Goal: Complete application form

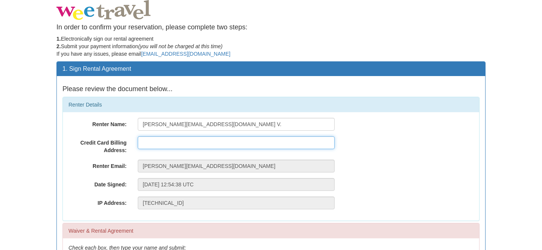
click at [243, 143] on input "text" at bounding box center [236, 142] width 197 height 13
type input "8325 Avenue de Gaspé, Montreal, H2P 2K2"
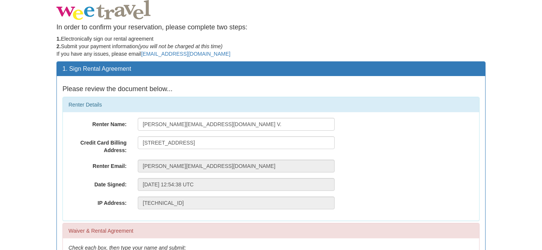
scroll to position [134, 0]
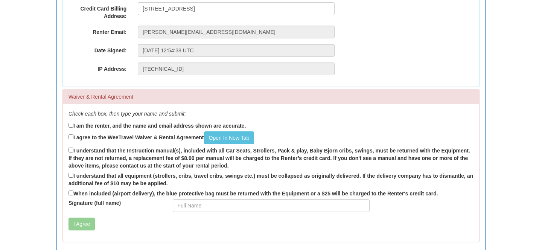
click at [131, 125] on label "I am the renter, and the name and email address shown are accurate." at bounding box center [157, 125] width 177 height 8
click at [73, 125] on input "I am the renter, and the name and email address shown are accurate." at bounding box center [71, 125] width 5 height 5
checkbox input "true"
click at [138, 138] on label "I agree to the WeeTravel Waiver & Rental Agreement Open In New Tab" at bounding box center [162, 137] width 186 height 13
click at [73, 138] on input "I agree to the WeeTravel Waiver & Rental Agreement Open In New Tab" at bounding box center [71, 136] width 5 height 5
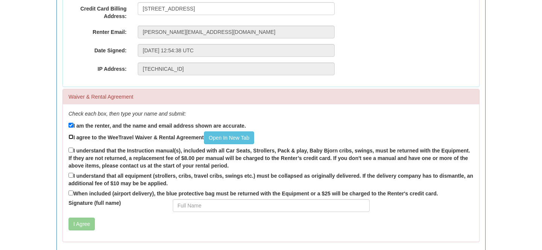
checkbox input "true"
click at [139, 150] on label "I understand that the Instruction manual(s), included with all Car Seats, Strol…" at bounding box center [271, 157] width 405 height 23
click at [73, 150] on input "I understand that the Instruction manual(s), included with all Car Seats, Strol…" at bounding box center [71, 150] width 5 height 5
checkbox input "true"
click at [144, 175] on label "I understand that all equipment (strollers, cribs, travel cribs, swings etc.) m…" at bounding box center [271, 179] width 405 height 16
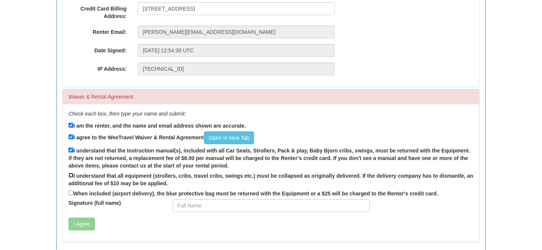
click at [73, 175] on input "I understand that all equipment (strollers, cribs, travel cribs, swings etc.) m…" at bounding box center [71, 175] width 5 height 5
checkbox input "true"
click at [153, 195] on label "When included (airport delivery), the blue protective bag must be returned with…" at bounding box center [254, 193] width 370 height 8
click at [73, 195] on input "When included (airport delivery), the blue protective bag must be returned with…" at bounding box center [71, 193] width 5 height 5
click at [198, 193] on label "When included (airport delivery), the blue protective bag must be returned with…" at bounding box center [254, 193] width 370 height 8
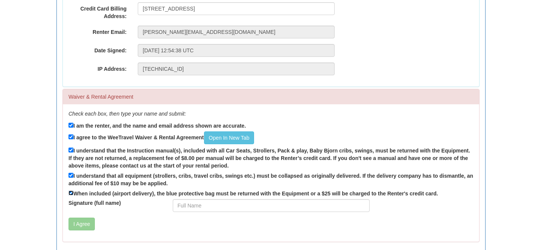
click at [73, 193] on input "When included (airport delivery), the blue protective bag must be returned with…" at bounding box center [71, 193] width 5 height 5
checkbox input "false"
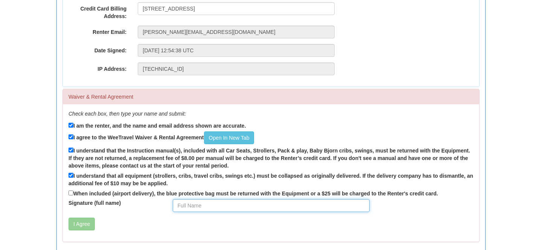
click at [198, 201] on input "Signature (full name)" at bounding box center [271, 205] width 197 height 13
type input "Karole Vaugon"
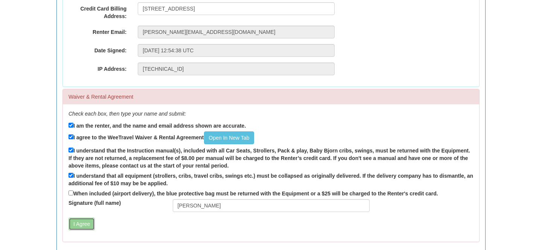
click at [93, 223] on button "I Agree" at bounding box center [82, 224] width 26 height 13
click at [89, 200] on label "Signature (full name)" at bounding box center [115, 203] width 104 height 8
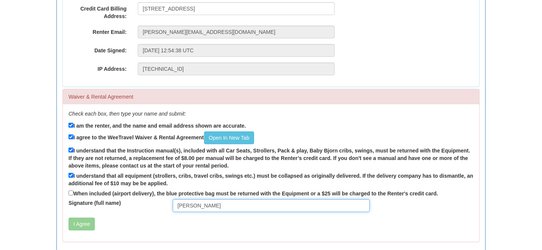
click at [173, 200] on input "Karole Vaugon" at bounding box center [271, 205] width 197 height 13
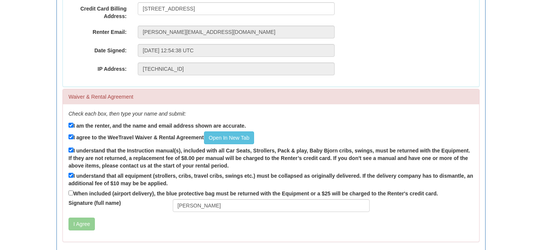
click at [89, 197] on div "When included (airport delivery), the blue protective bag must be returned with…" at bounding box center [271, 194] width 405 height 10
click at [85, 196] on label "When included (airport delivery), the blue protective bag must be returned with…" at bounding box center [254, 193] width 370 height 8
click at [73, 196] on input "When included (airport delivery), the blue protective bag must be returned with…" at bounding box center [71, 193] width 5 height 5
checkbox input "true"
click at [81, 225] on button "I Agree" at bounding box center [82, 224] width 26 height 13
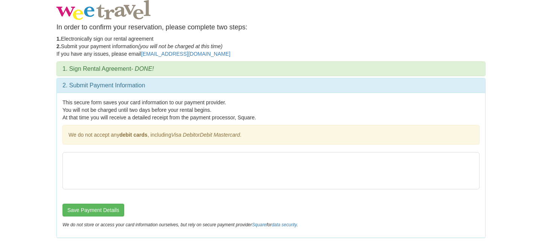
scroll to position [0, 0]
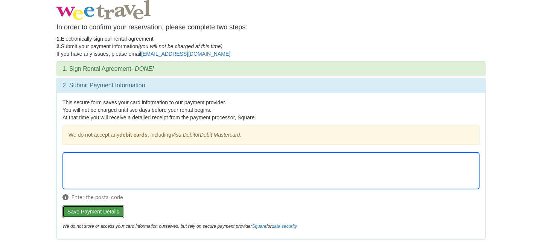
click at [79, 212] on button "Save Payment Details" at bounding box center [94, 211] width 62 height 13
